Goal: Task Accomplishment & Management: Complete application form

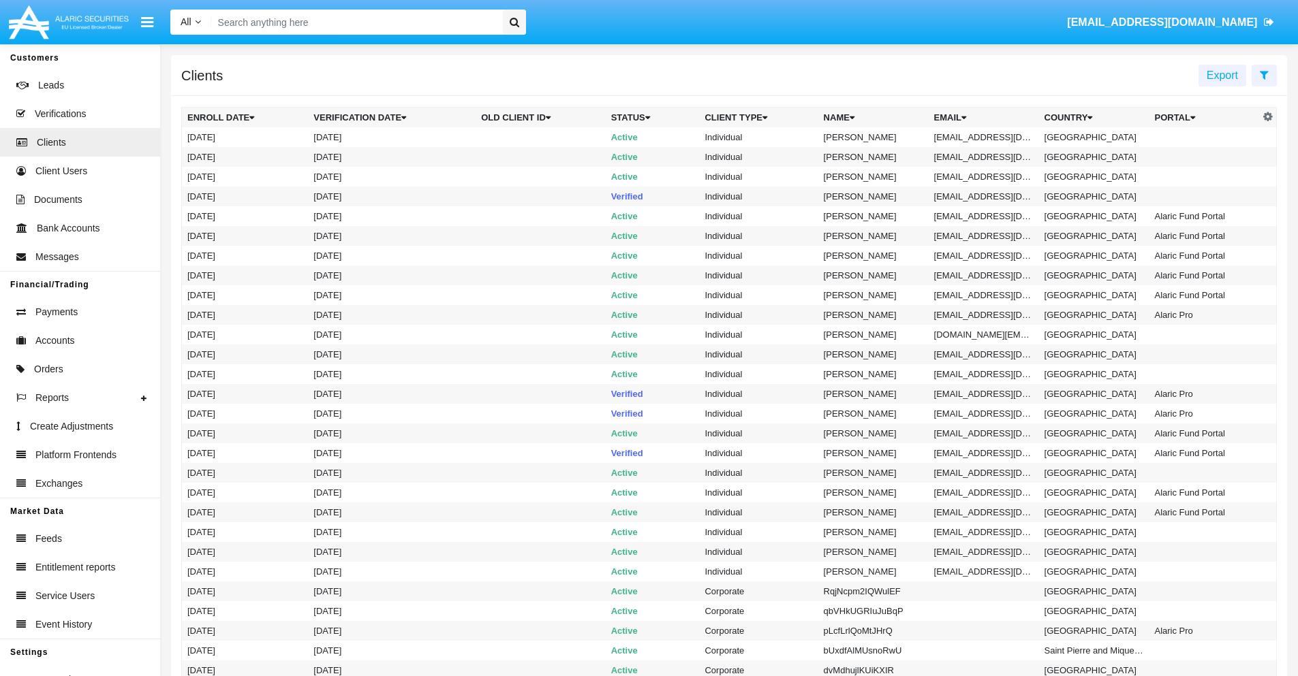
click at [1264, 74] on icon at bounding box center [1264, 74] width 9 height 11
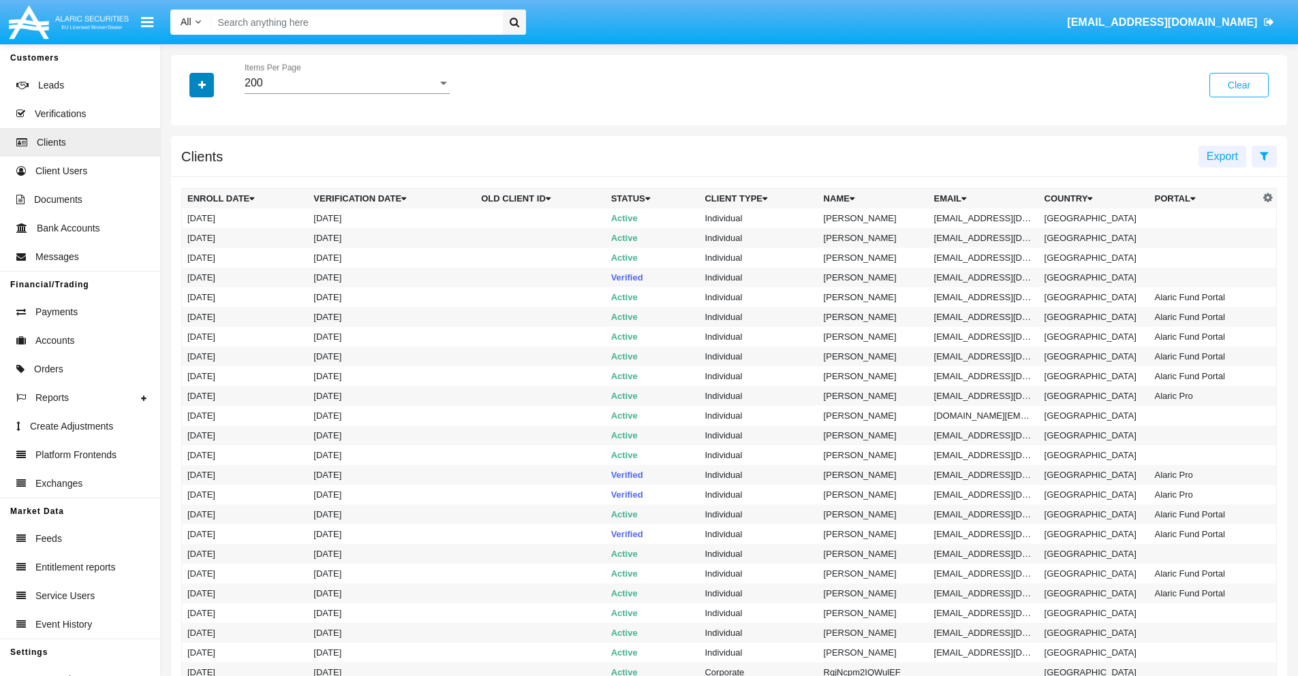
click at [202, 84] on icon "button" at bounding box center [201, 85] width 7 height 10
click at [212, 232] on span "Email" at bounding box center [211, 231] width 27 height 16
click at [187, 237] on input "Email" at bounding box center [187, 237] width 1 height 1
checkbox input "true"
click at [202, 84] on icon "button" at bounding box center [201, 85] width 7 height 10
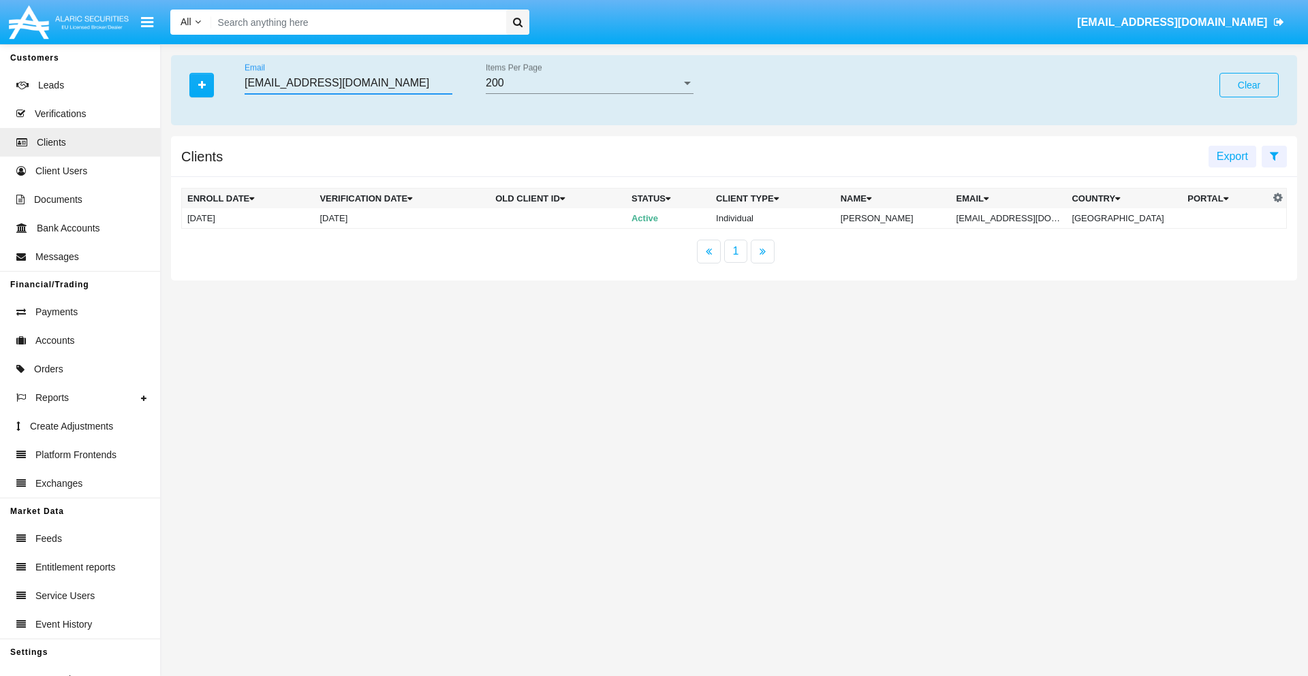
type input "[EMAIL_ADDRESS][DOMAIN_NAME]"
click at [1018, 218] on td "[EMAIL_ADDRESS][DOMAIN_NAME]" at bounding box center [1009, 218] width 116 height 20
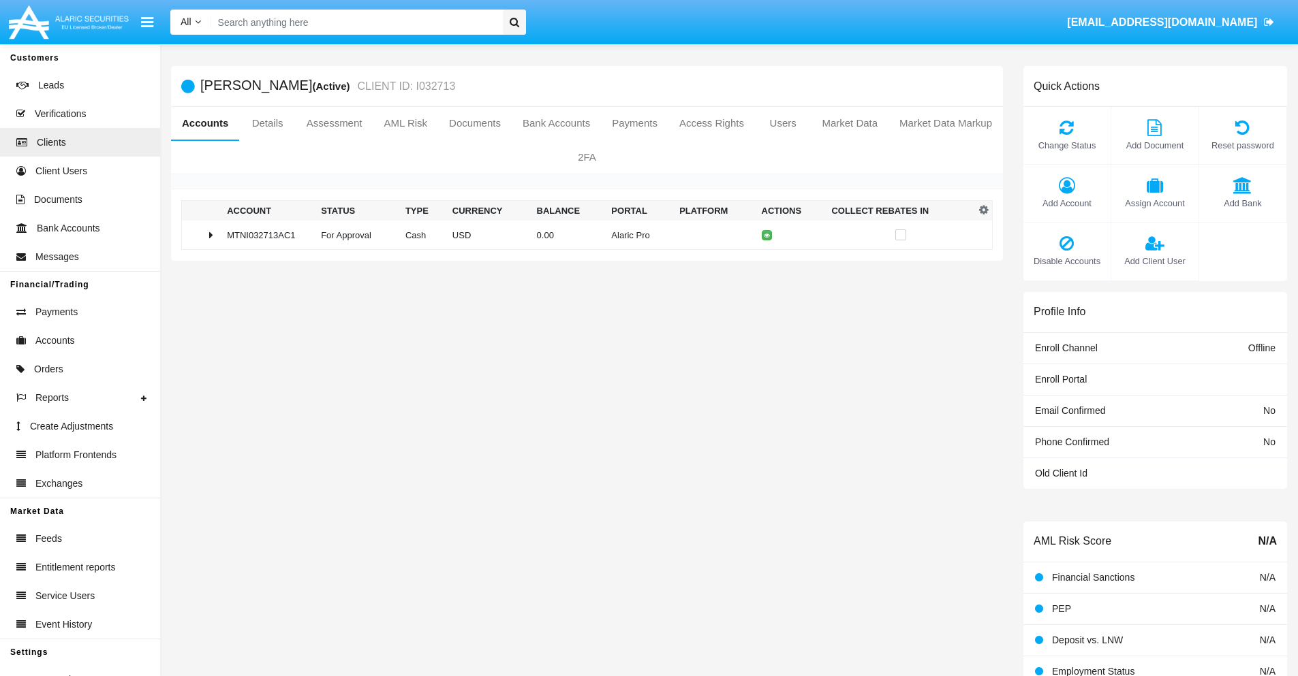
click at [1242, 203] on span "Add Bank" at bounding box center [1243, 203] width 74 height 13
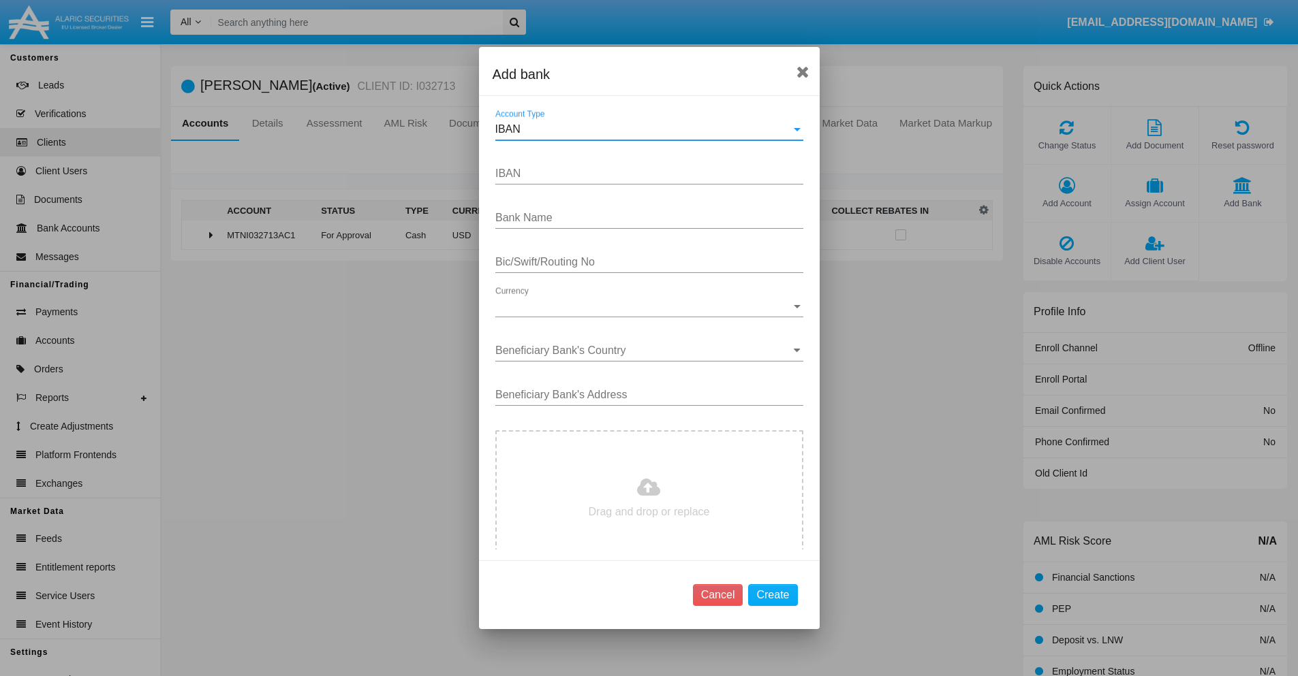
click at [644, 129] on div "IBAN" at bounding box center [643, 129] width 296 height 12
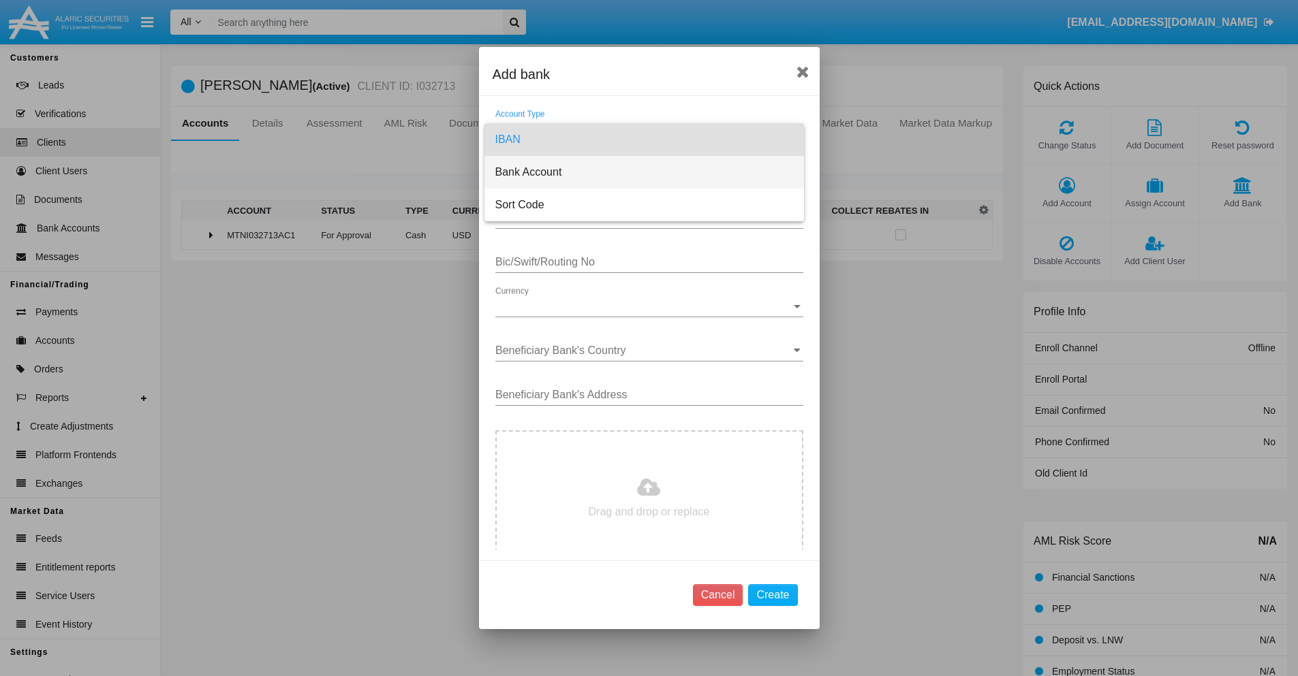
click at [644, 172] on span "Bank Account" at bounding box center [644, 172] width 298 height 33
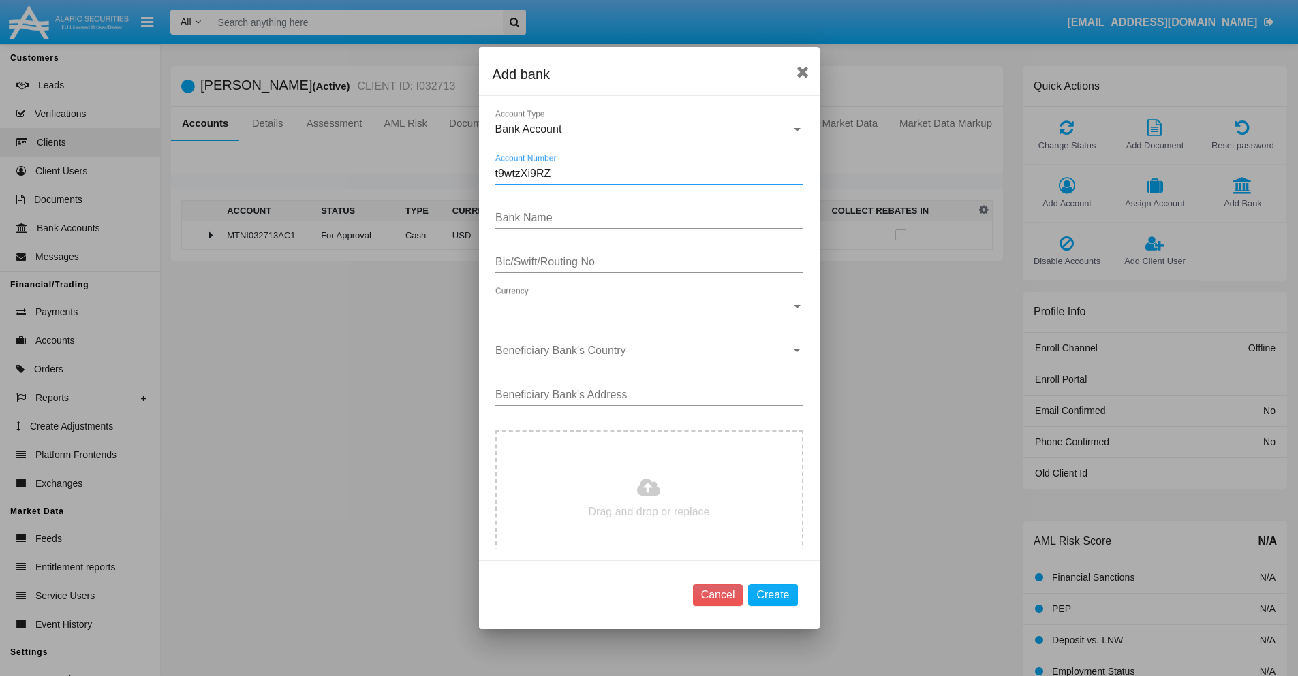
type input "t9wtzXi9RZ"
type input "cfXQoSRMPKuOwBv"
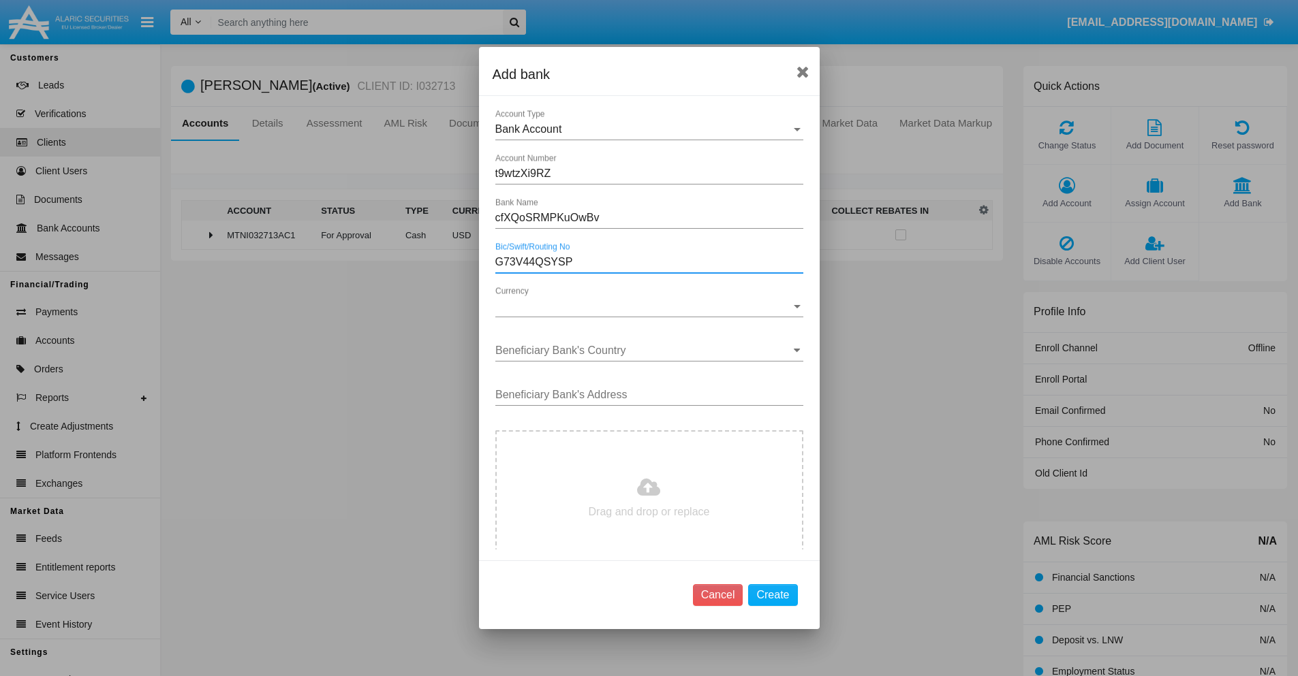
type input "G73V44QSYSP"
click at [644, 307] on span "Currency" at bounding box center [643, 306] width 296 height 12
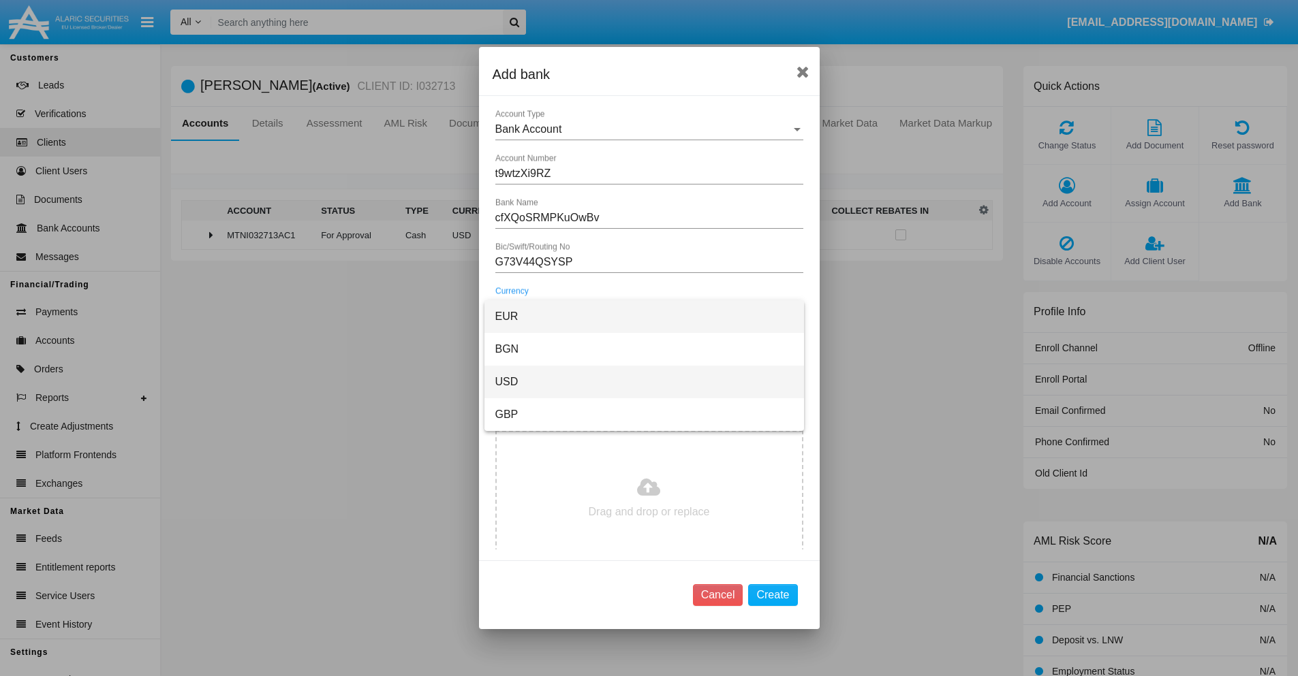
click at [644, 382] on span "USD" at bounding box center [644, 382] width 298 height 33
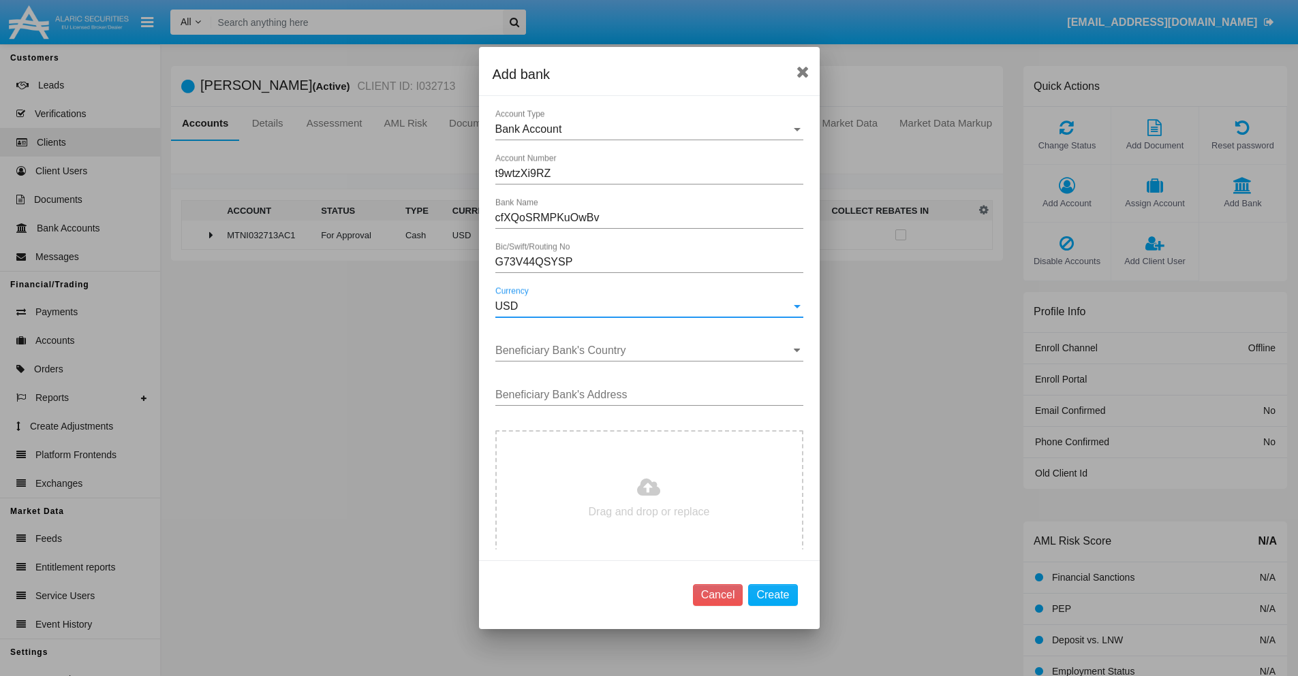
click at [644, 351] on input "Beneficiary Bank's Country" at bounding box center [649, 351] width 308 height 12
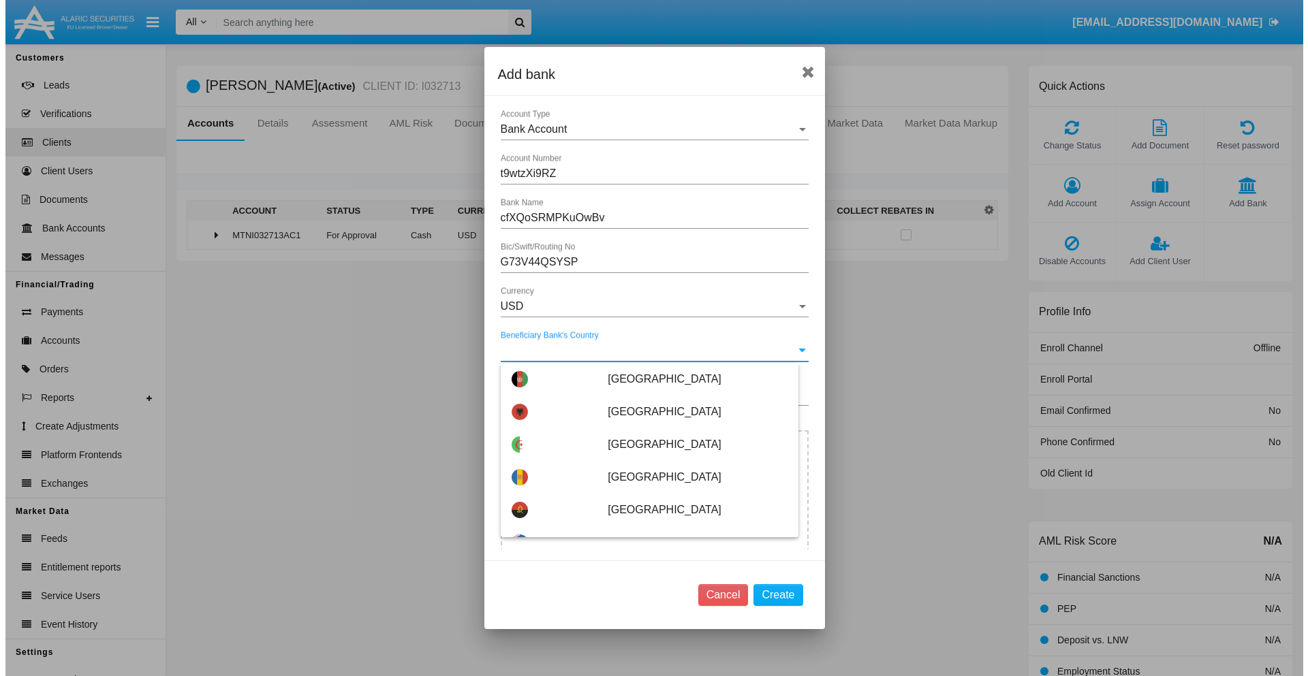
scroll to position [5025, 0]
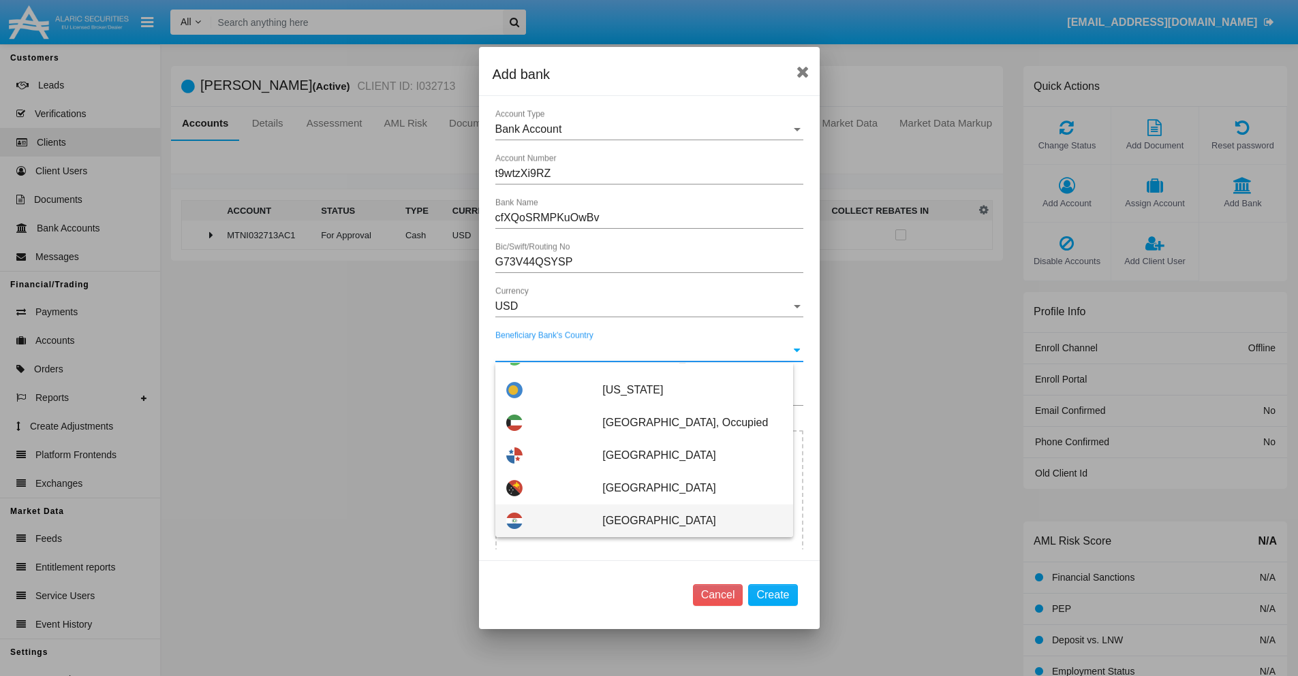
click at [685, 521] on span "[GEOGRAPHIC_DATA]" at bounding box center [691, 521] width 179 height 33
type input "[GEOGRAPHIC_DATA]"
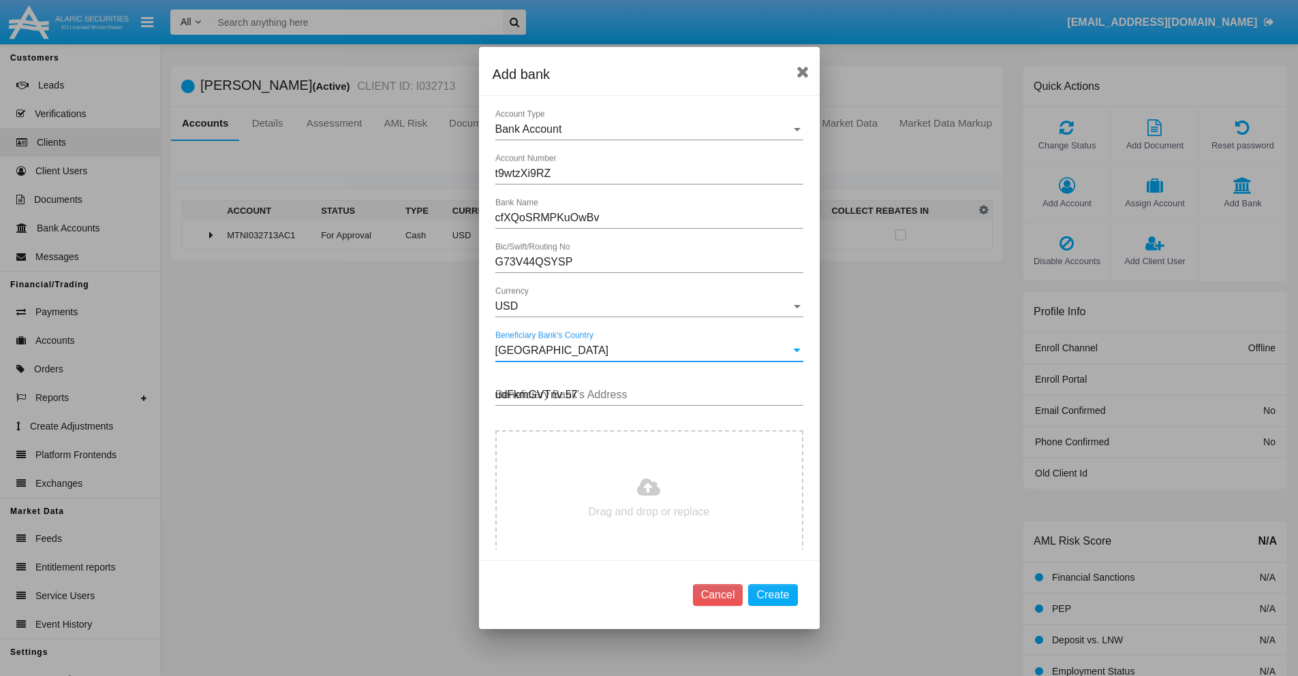
type input "udFkmGVTnv 574"
type input "C:\fakepath\bank-statement.png"
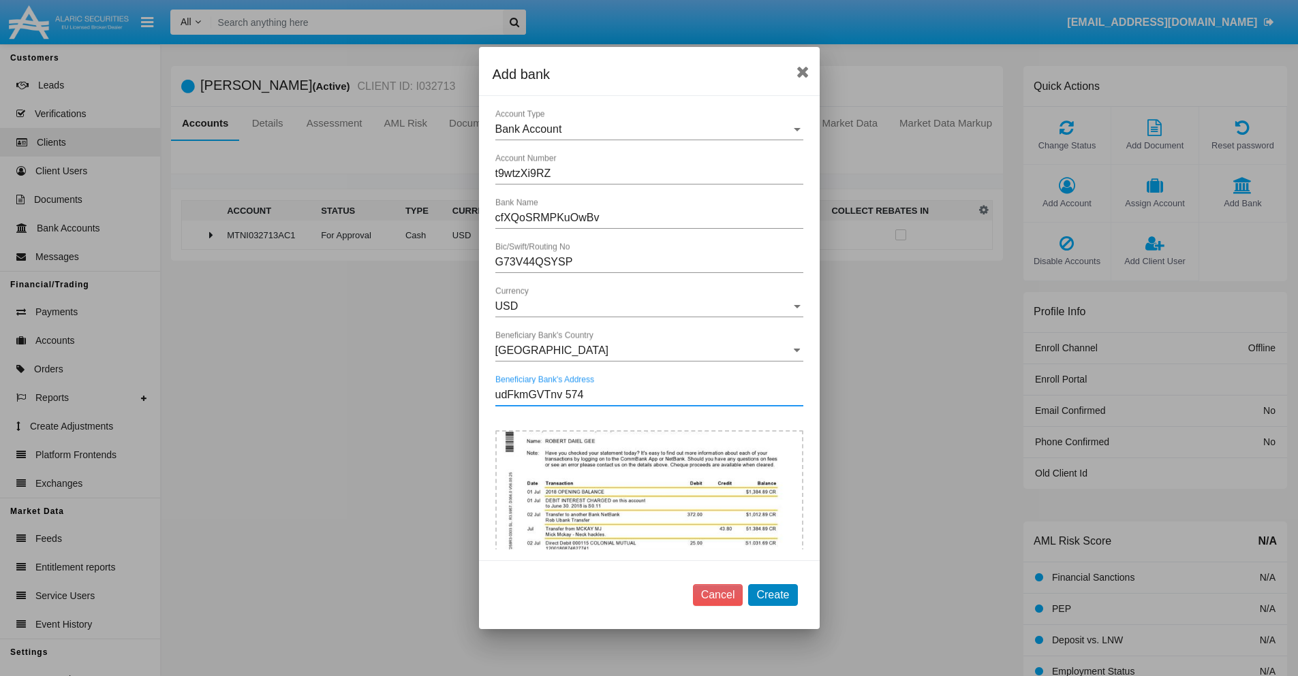
click at [772, 595] on button "Create" at bounding box center [772, 595] width 49 height 22
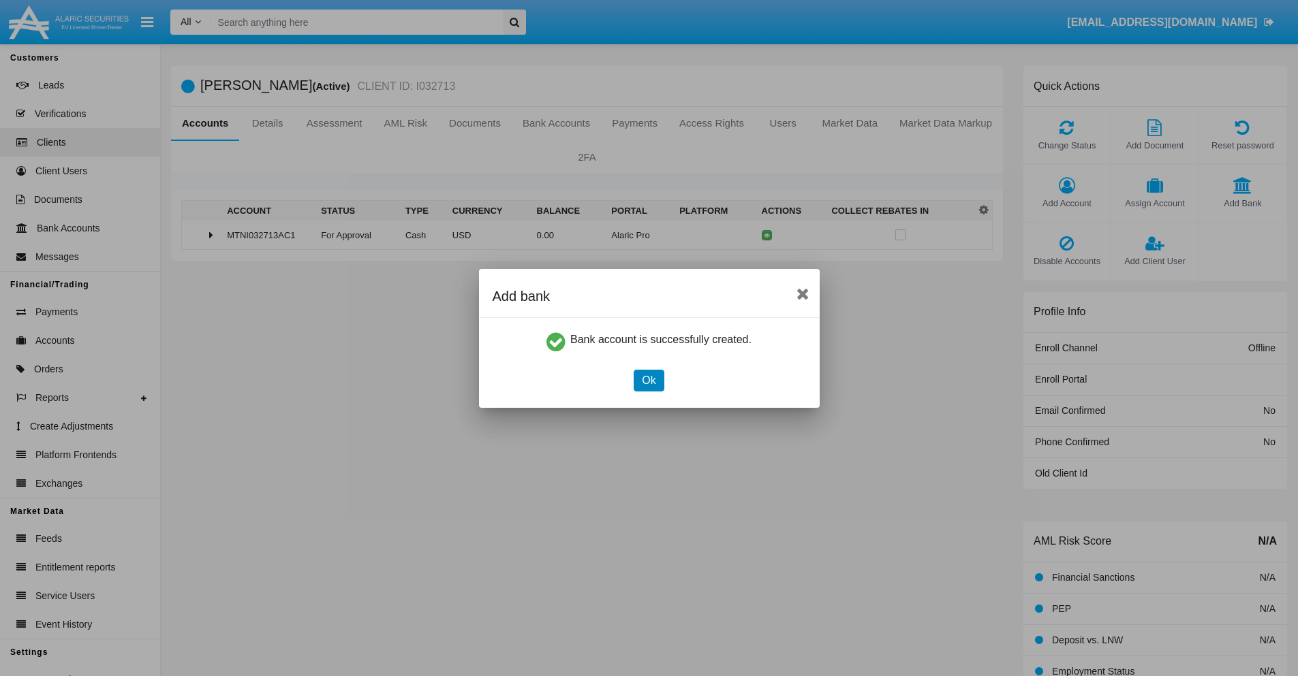
click at [649, 380] on button "Ok" at bounding box center [649, 381] width 30 height 22
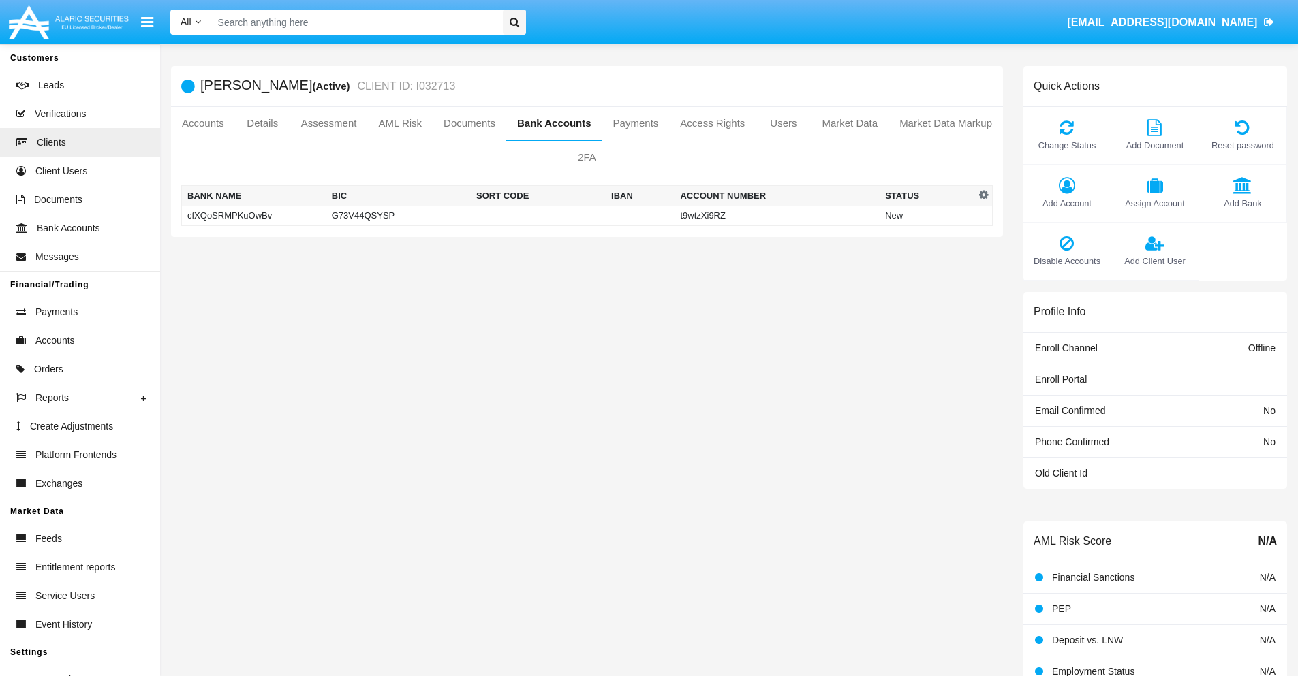
click at [253, 215] on td "cfXQoSRMPKuOwBv" at bounding box center [254, 216] width 144 height 20
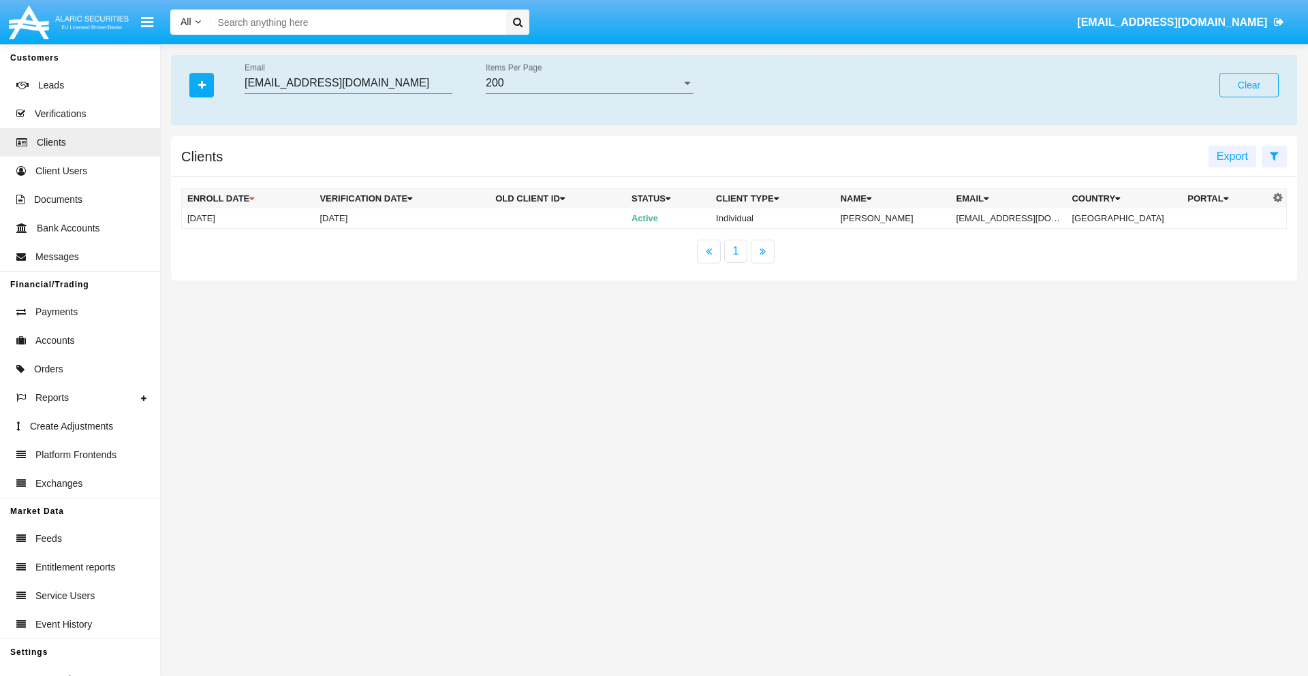
click at [1249, 85] on button "Clear" at bounding box center [1248, 85] width 59 height 25
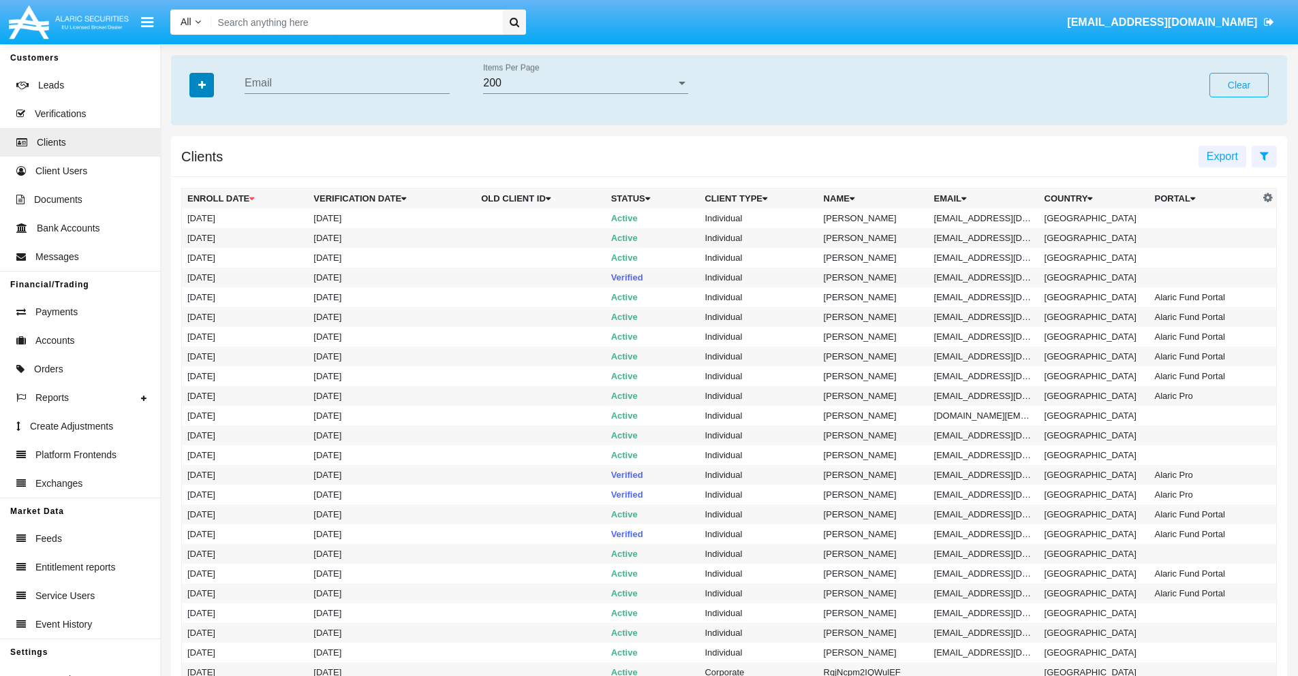
click at [202, 84] on icon "button" at bounding box center [201, 85] width 7 height 10
type input "[EMAIL_ADDRESS][DOMAIN_NAME]"
click at [988, 218] on td "[EMAIL_ADDRESS][DOMAIN_NAME]" at bounding box center [983, 218] width 110 height 20
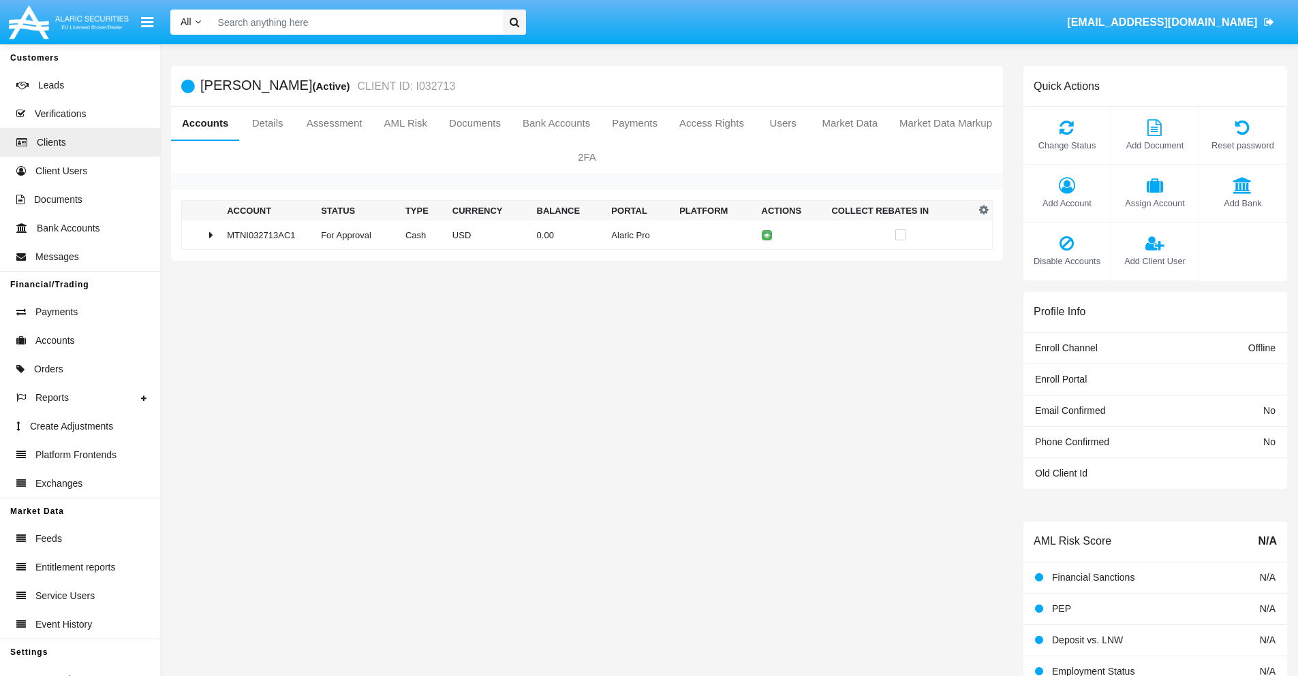
click at [1242, 203] on span "Add Bank" at bounding box center [1243, 203] width 74 height 13
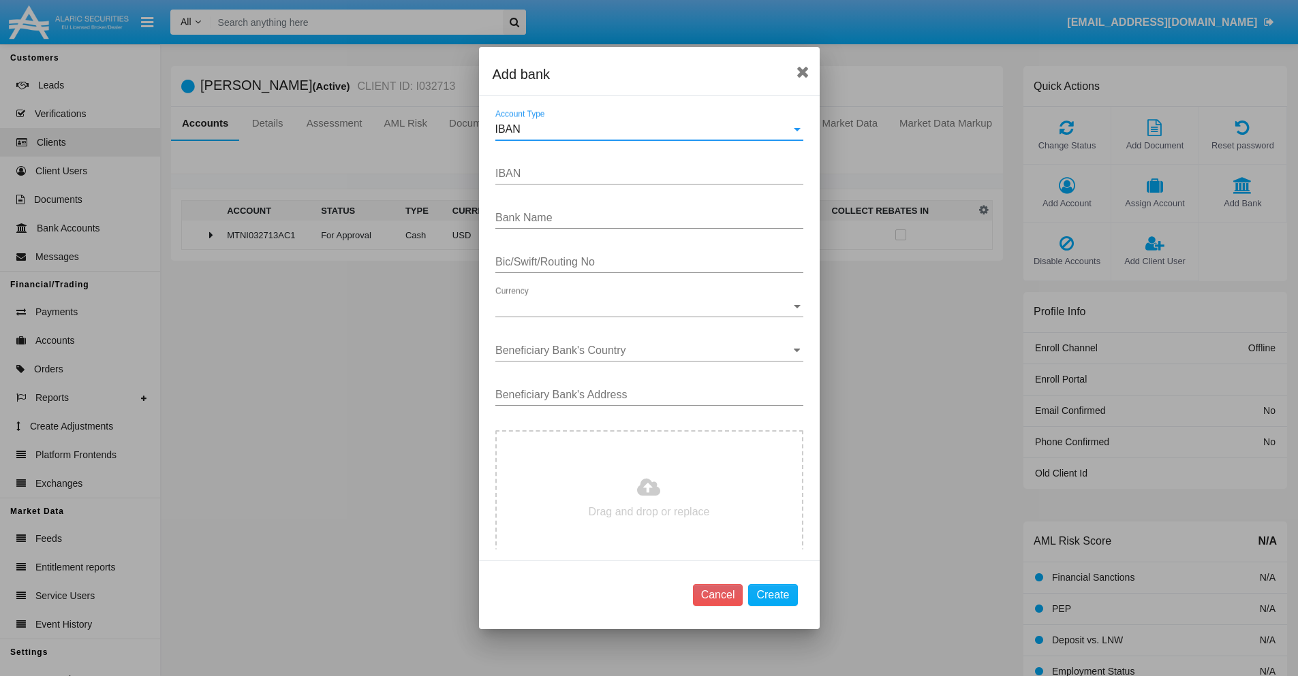
click at [644, 129] on div "IBAN" at bounding box center [643, 129] width 296 height 12
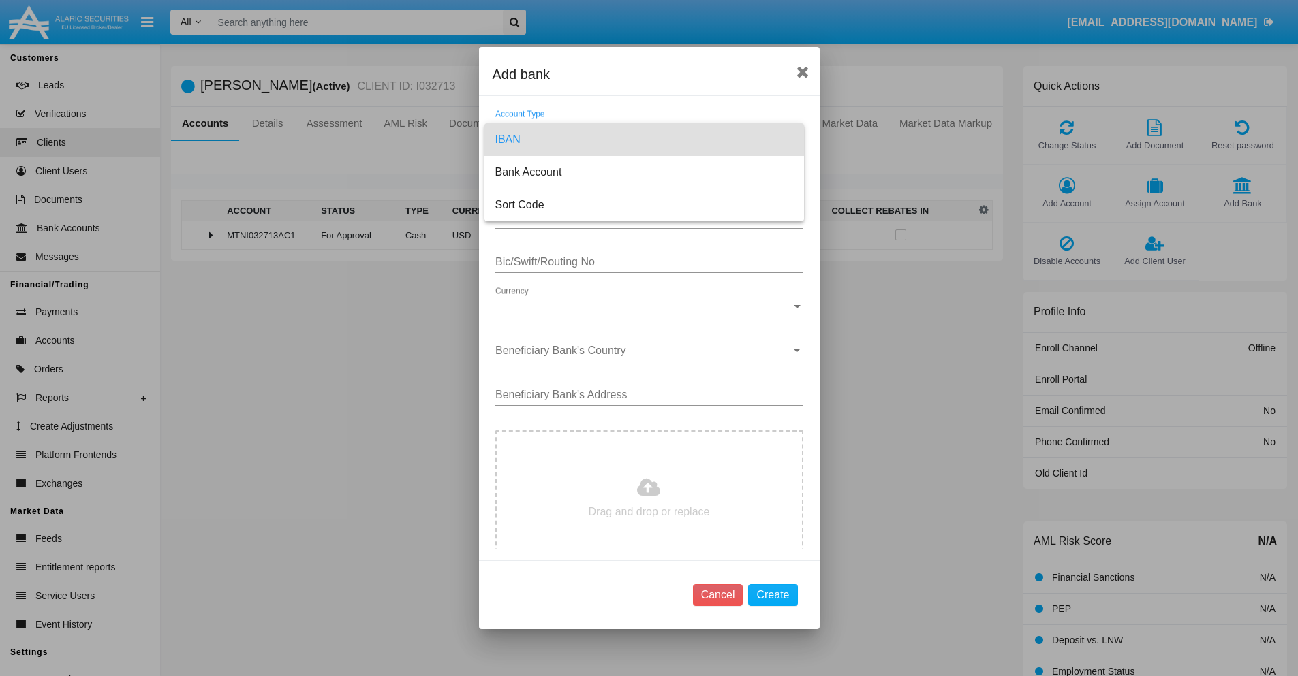
click at [644, 140] on span "IBAN" at bounding box center [644, 139] width 298 height 33
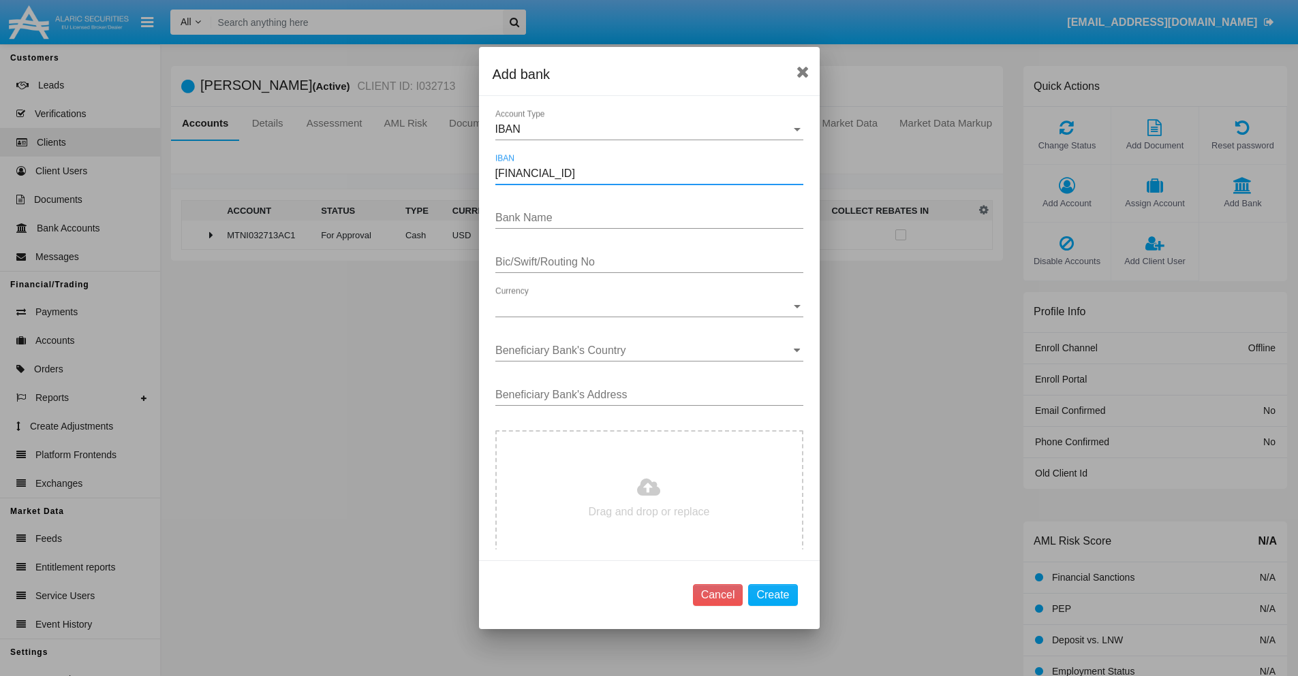
type input "DE31500105175143186793"
type input "qxQWSjbuMyXfJlN"
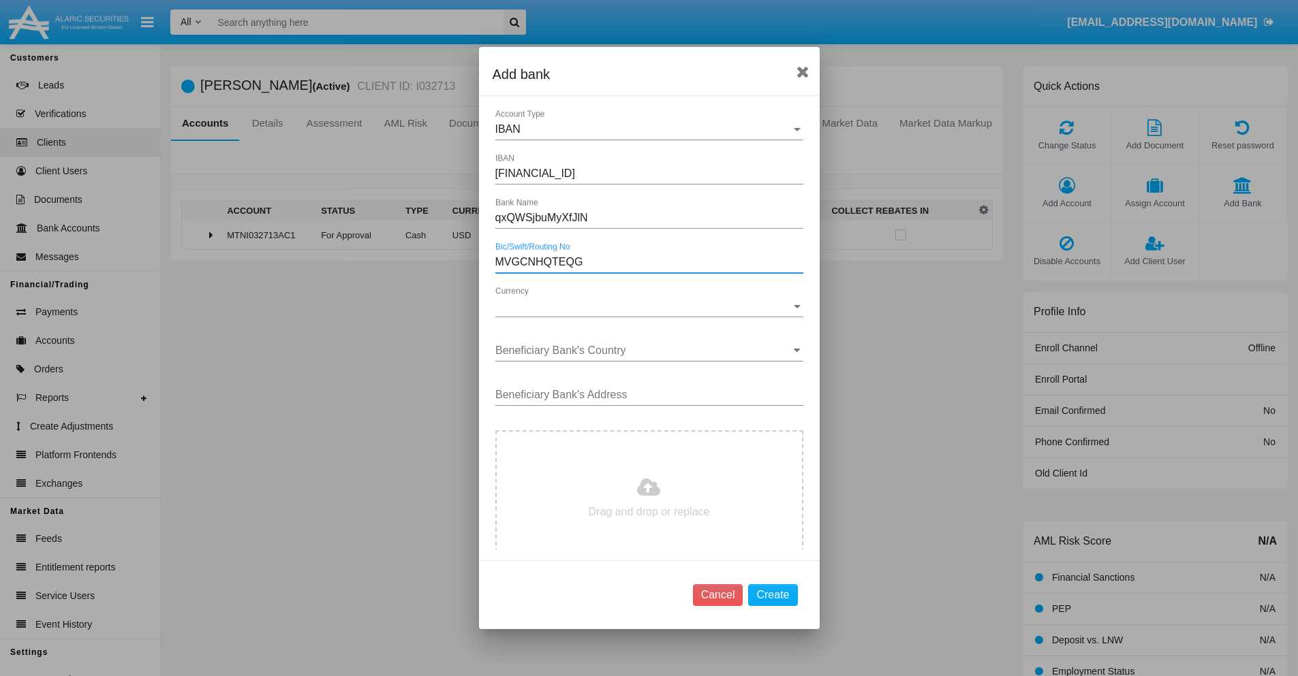
type input "MVGCNHQTEQG"
click at [644, 307] on span "Currency" at bounding box center [643, 306] width 296 height 12
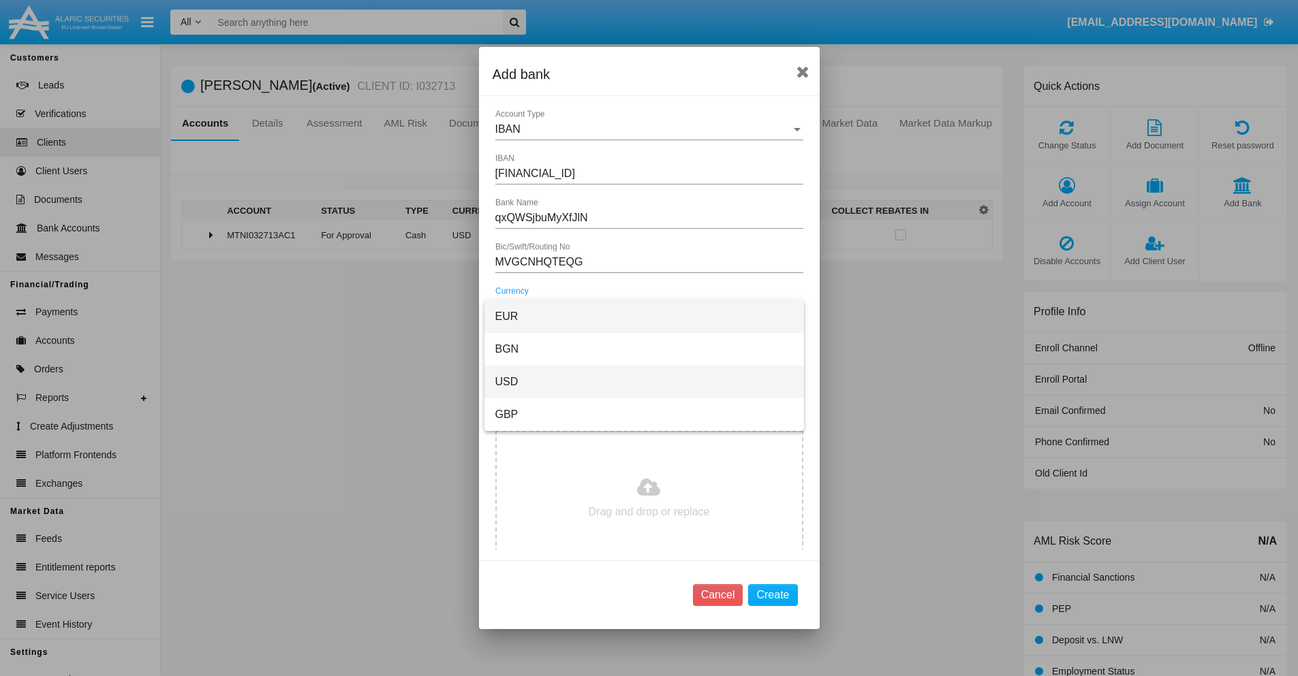
click at [644, 382] on span "USD" at bounding box center [644, 382] width 298 height 33
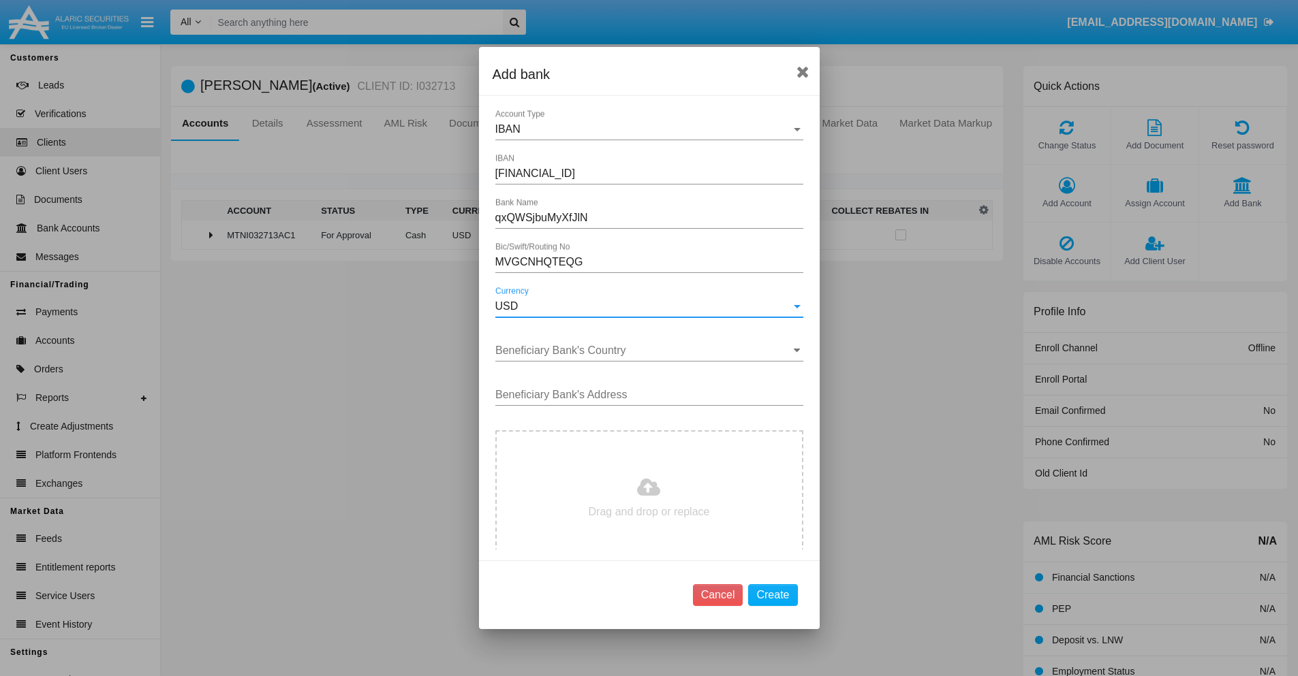
click at [644, 351] on input "Beneficiary Bank's Country" at bounding box center [649, 351] width 308 height 12
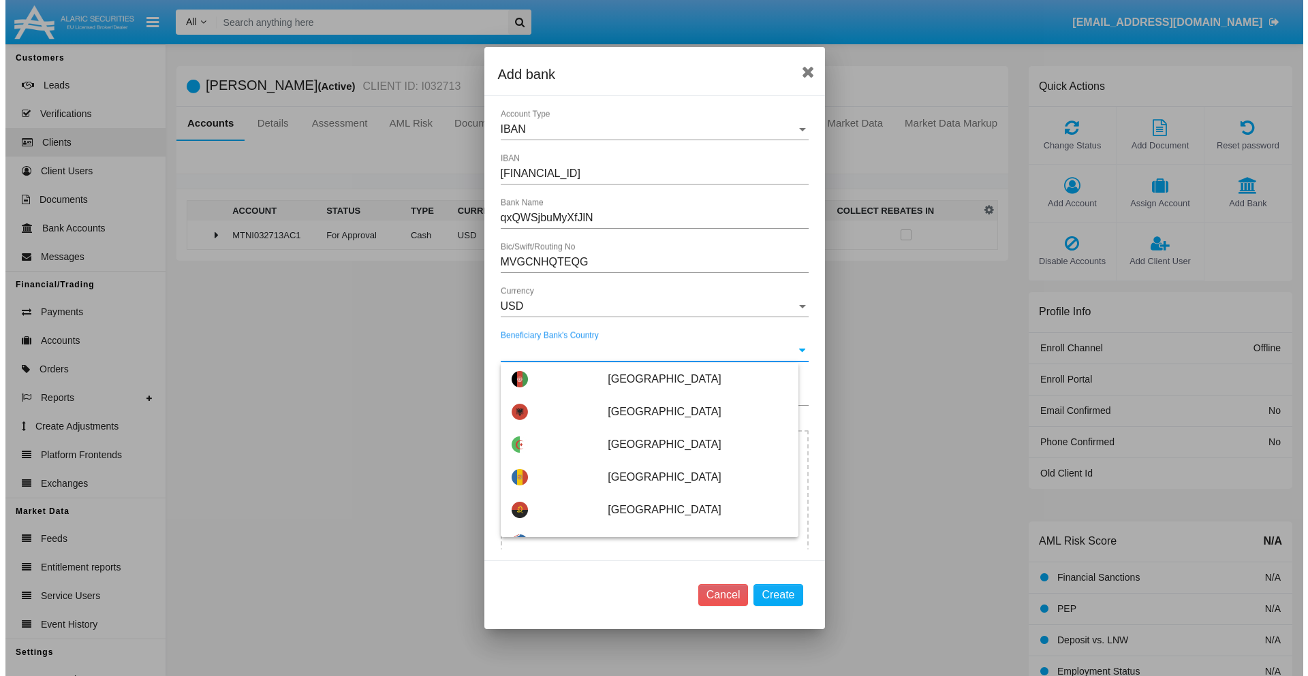
scroll to position [6758, 0]
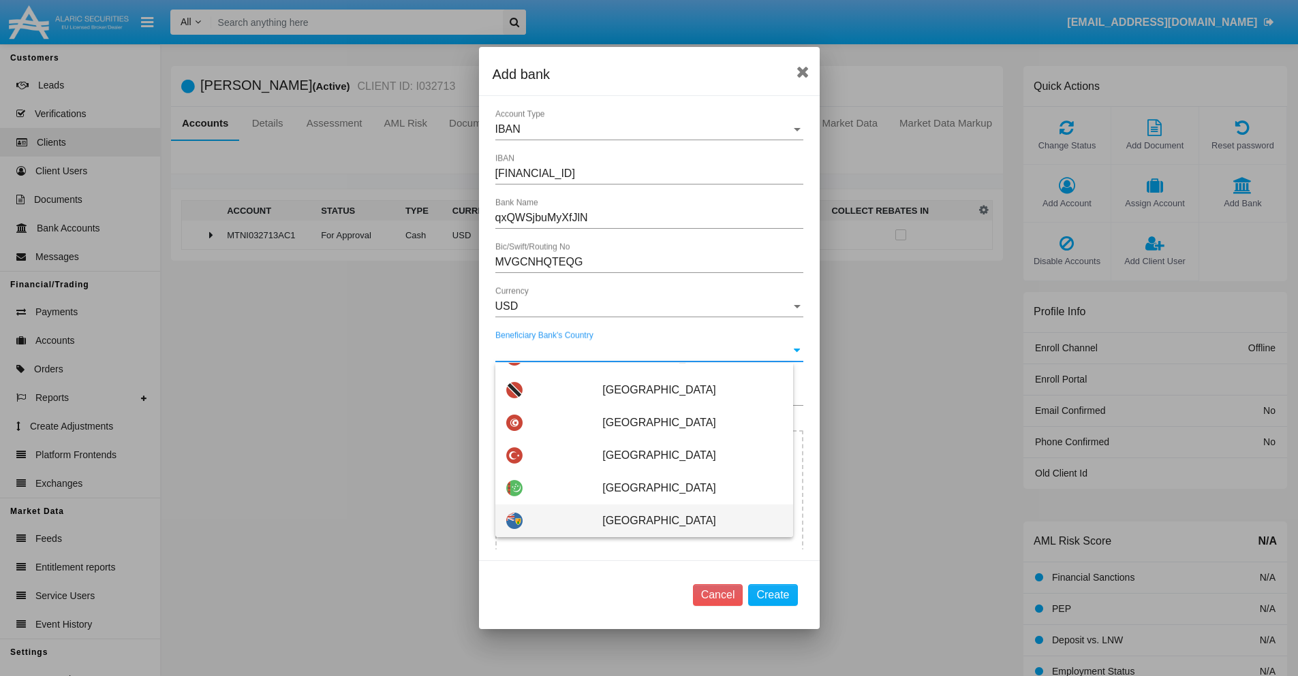
click at [685, 521] on span "[GEOGRAPHIC_DATA]" at bounding box center [691, 521] width 179 height 33
type input "[GEOGRAPHIC_DATA]"
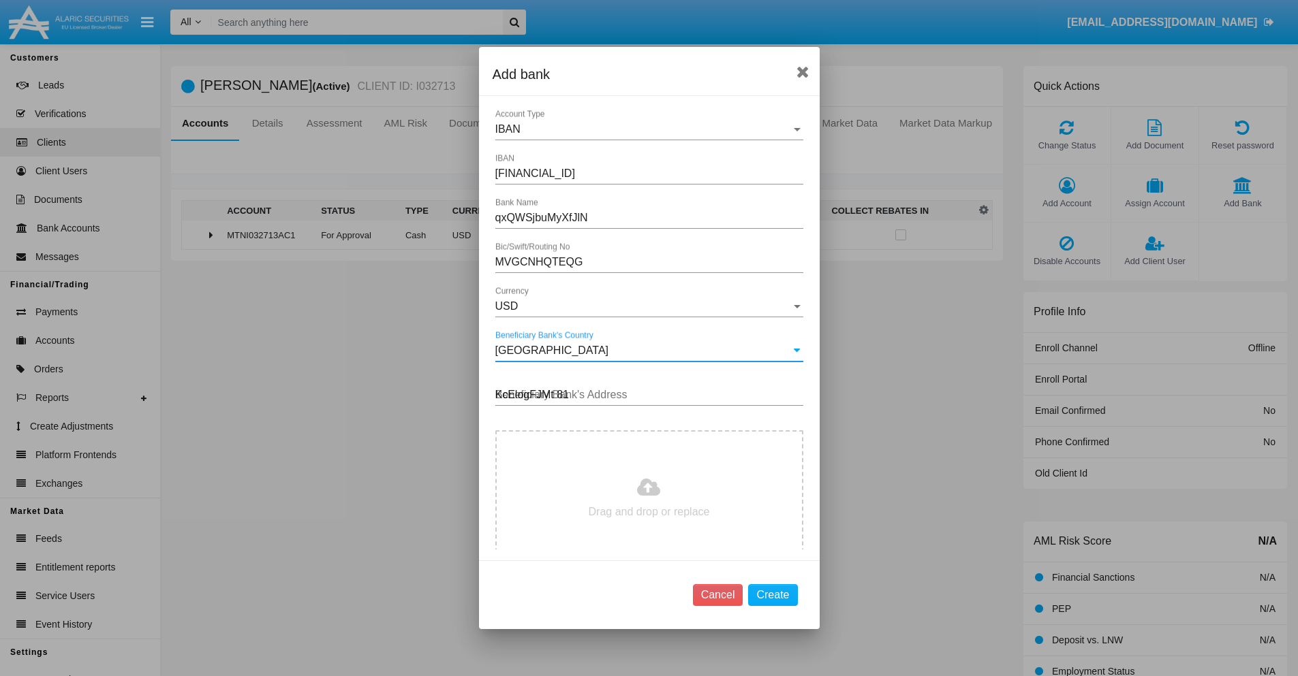
type input "KcElogFJMt 811"
type input "C:\fakepath\bank-statement.png"
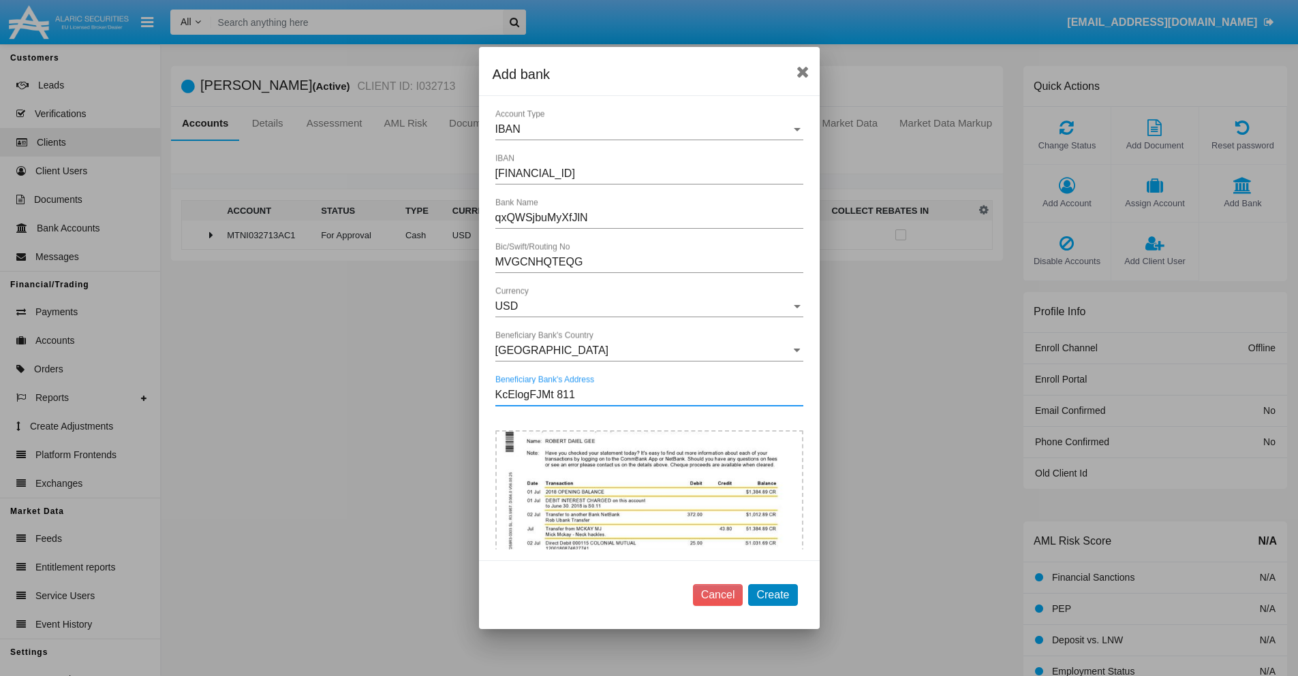
click at [772, 595] on button "Create" at bounding box center [772, 595] width 49 height 22
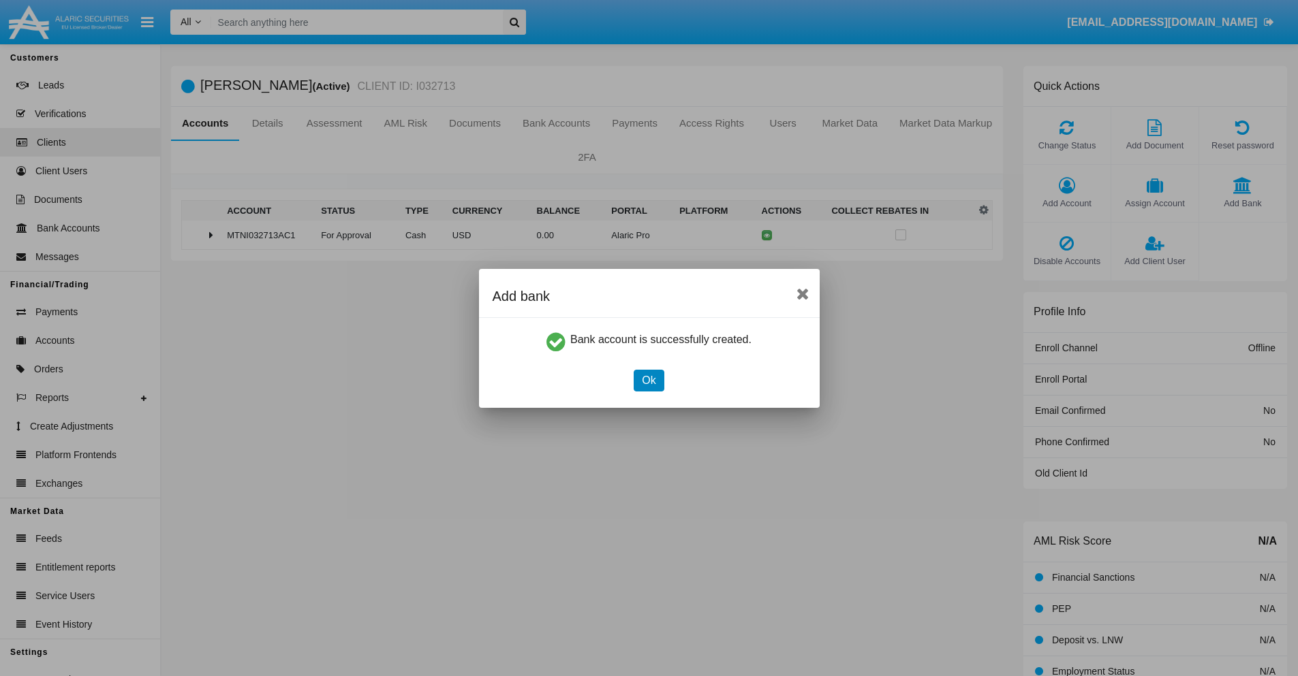
click at [649, 380] on button "Ok" at bounding box center [649, 381] width 30 height 22
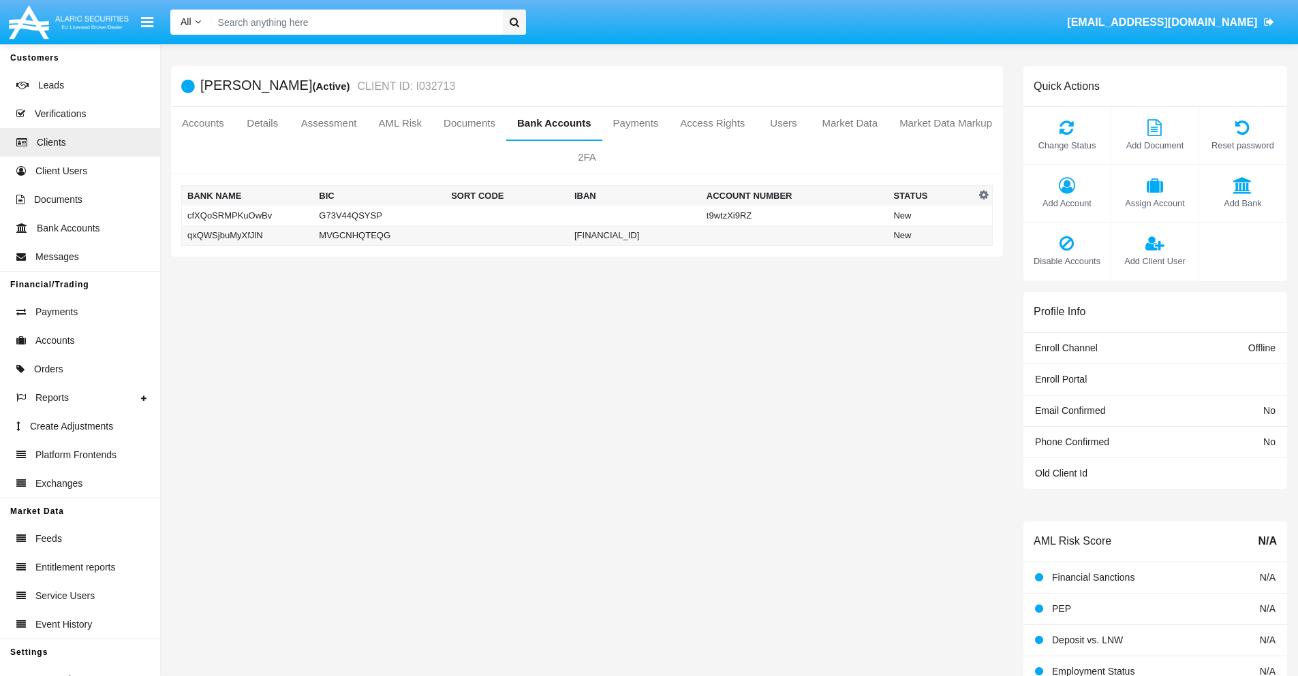
click at [247, 235] on td "qxQWSjbuMyXfJlN" at bounding box center [248, 235] width 132 height 20
